Goal: Task Accomplishment & Management: Use online tool/utility

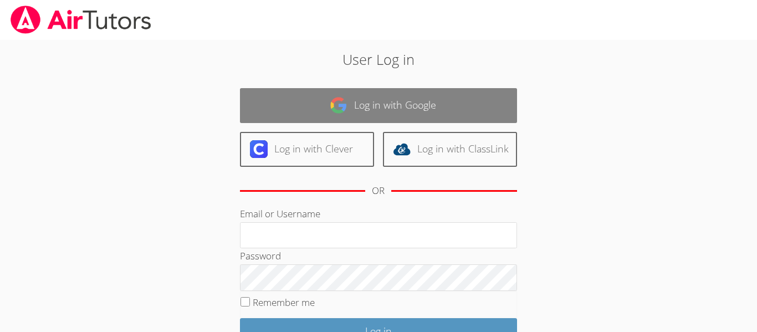
click at [386, 98] on link "Log in with Google" at bounding box center [378, 105] width 277 height 35
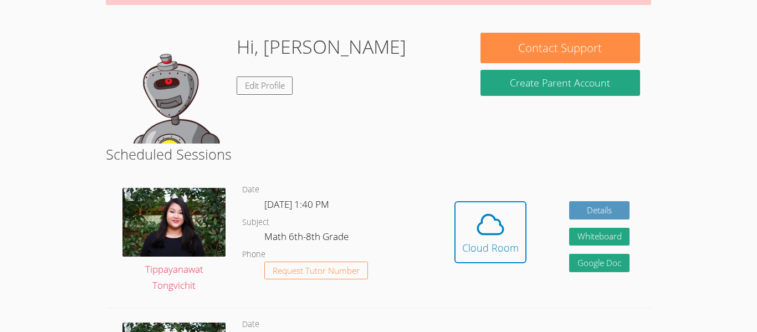
scroll to position [149, 0]
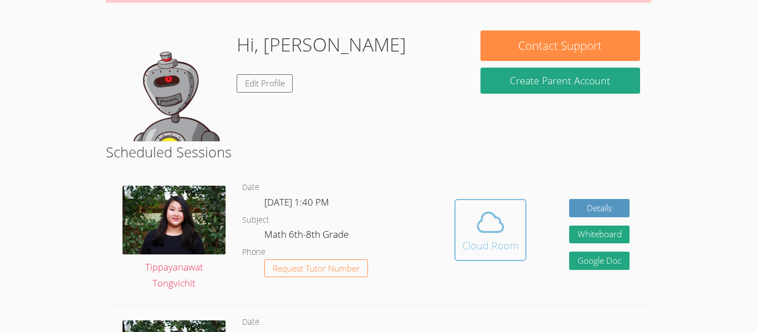
click at [475, 220] on icon at bounding box center [490, 222] width 31 height 31
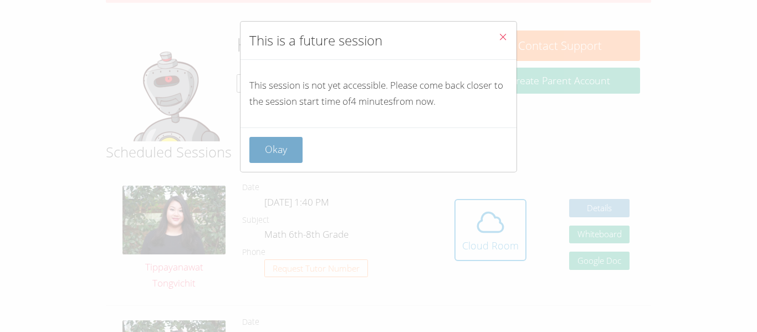
click at [296, 148] on button "Okay" at bounding box center [275, 150] width 53 height 26
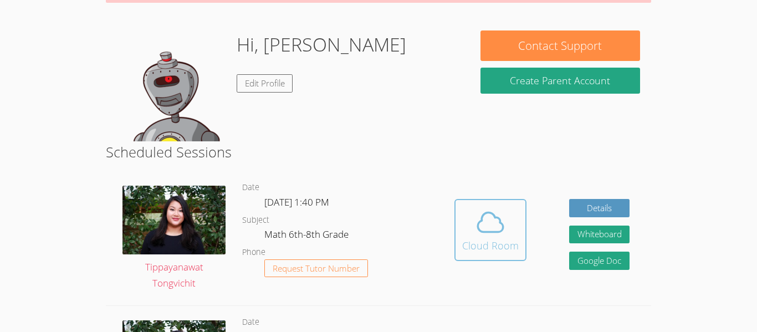
click at [485, 241] on div "Cloud Room" at bounding box center [490, 246] width 57 height 16
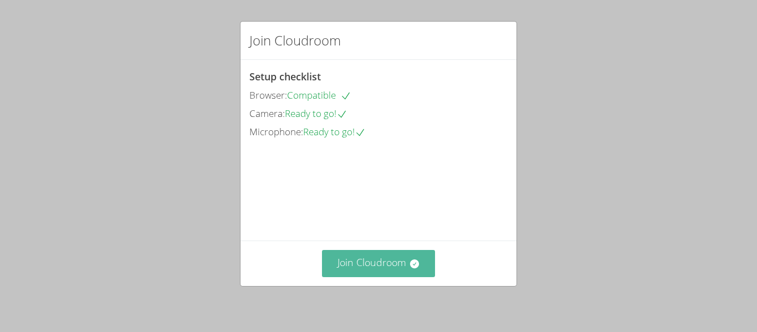
click at [385, 252] on button "Join Cloudroom" at bounding box center [379, 263] width 114 height 27
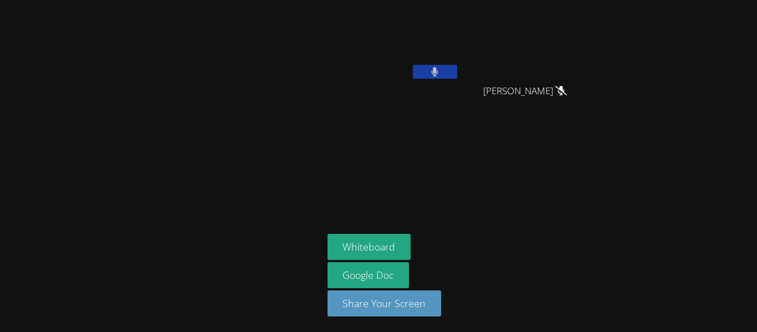
click at [452, 75] on button at bounding box center [435, 72] width 44 height 14
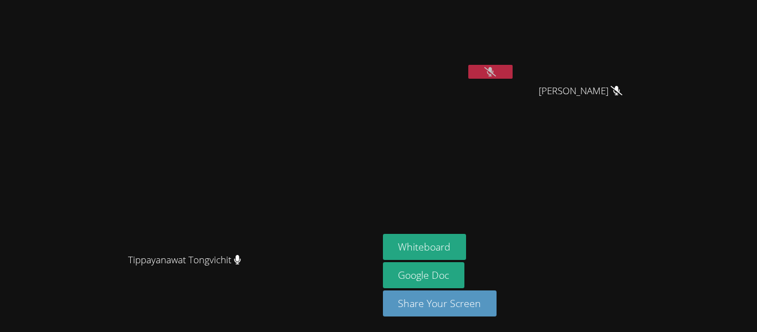
click at [512, 224] on aside "[PERSON_NAME] [PERSON_NAME] [PERSON_NAME] [PERSON_NAME] Whiteboard Google Doc S…" at bounding box center [516, 166] width 277 height 332
click at [466, 238] on button "Whiteboard" at bounding box center [425, 247] width 84 height 26
